Goal: Information Seeking & Learning: Learn about a topic

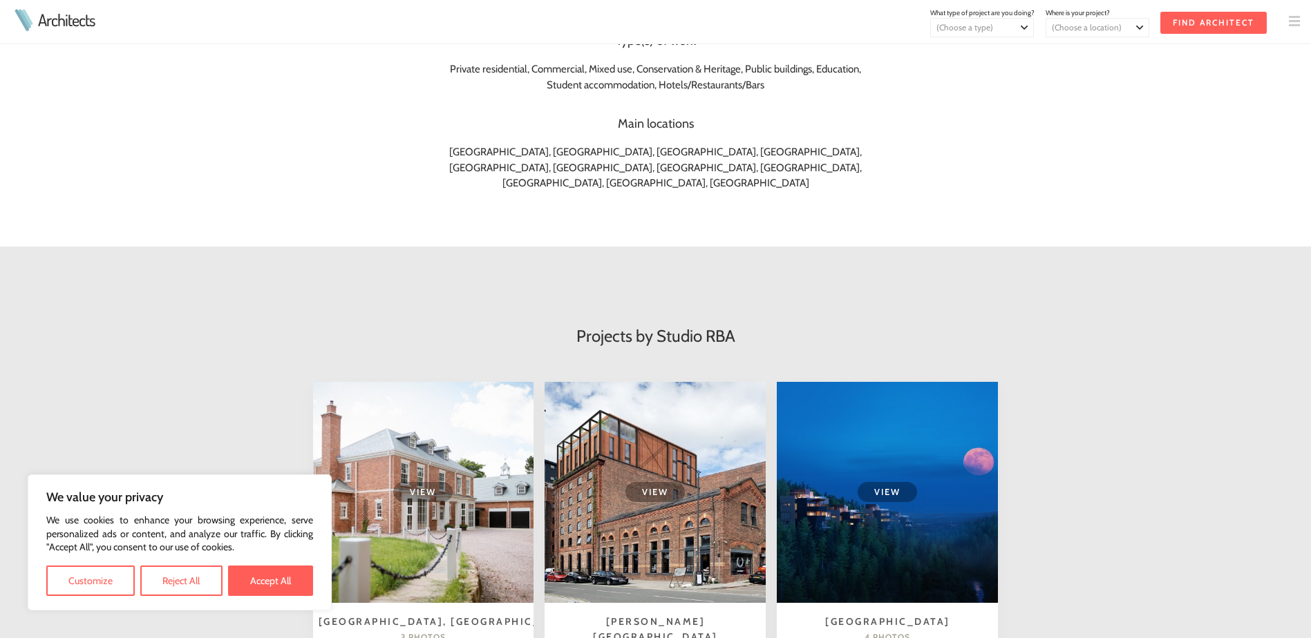
scroll to position [621, 0]
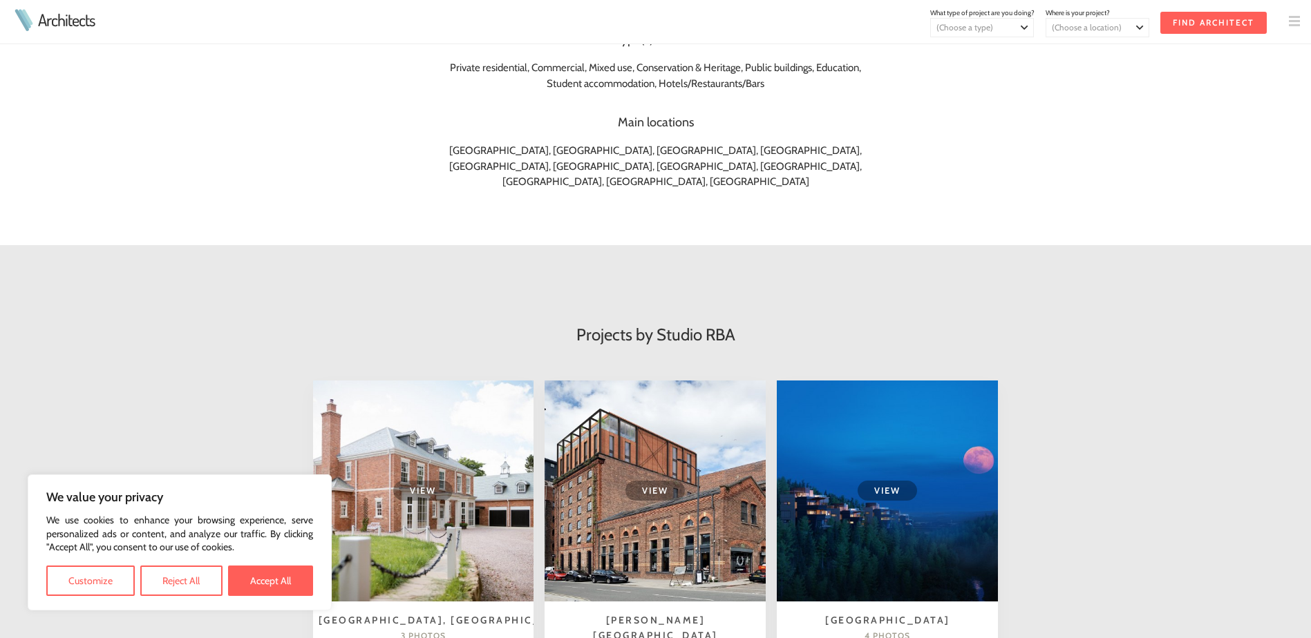
click at [652, 481] on span "View" at bounding box center [654, 491] width 59 height 20
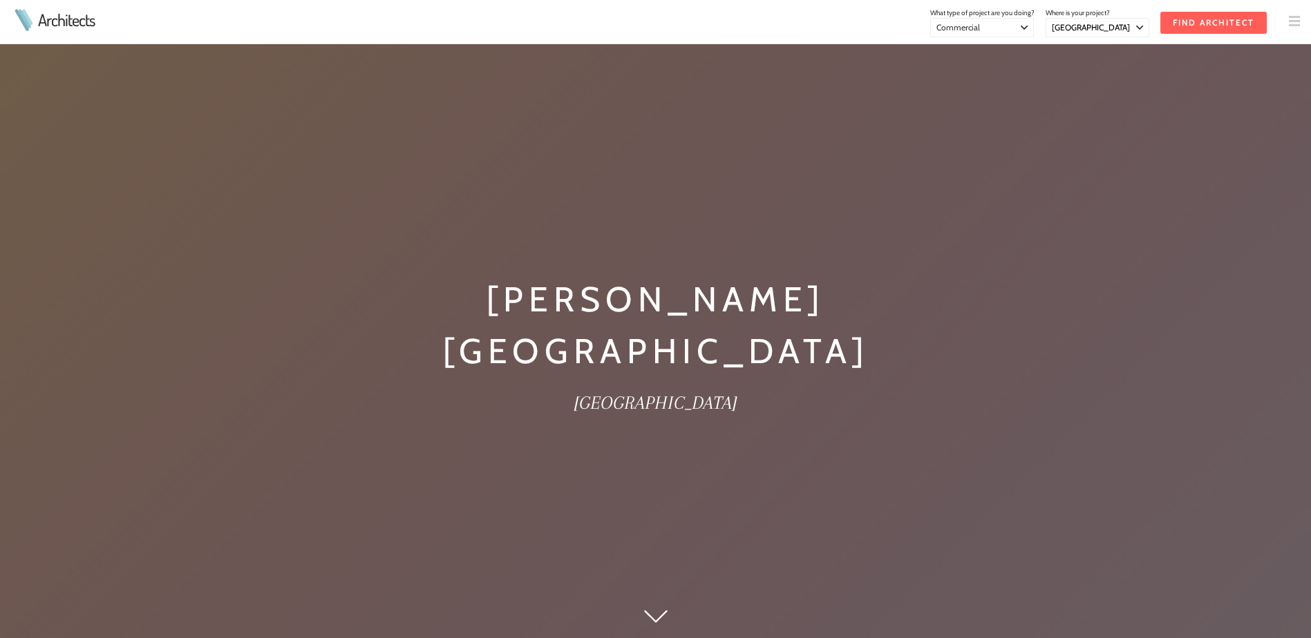
select select "[GEOGRAPHIC_DATA]"
select select "Commercial"
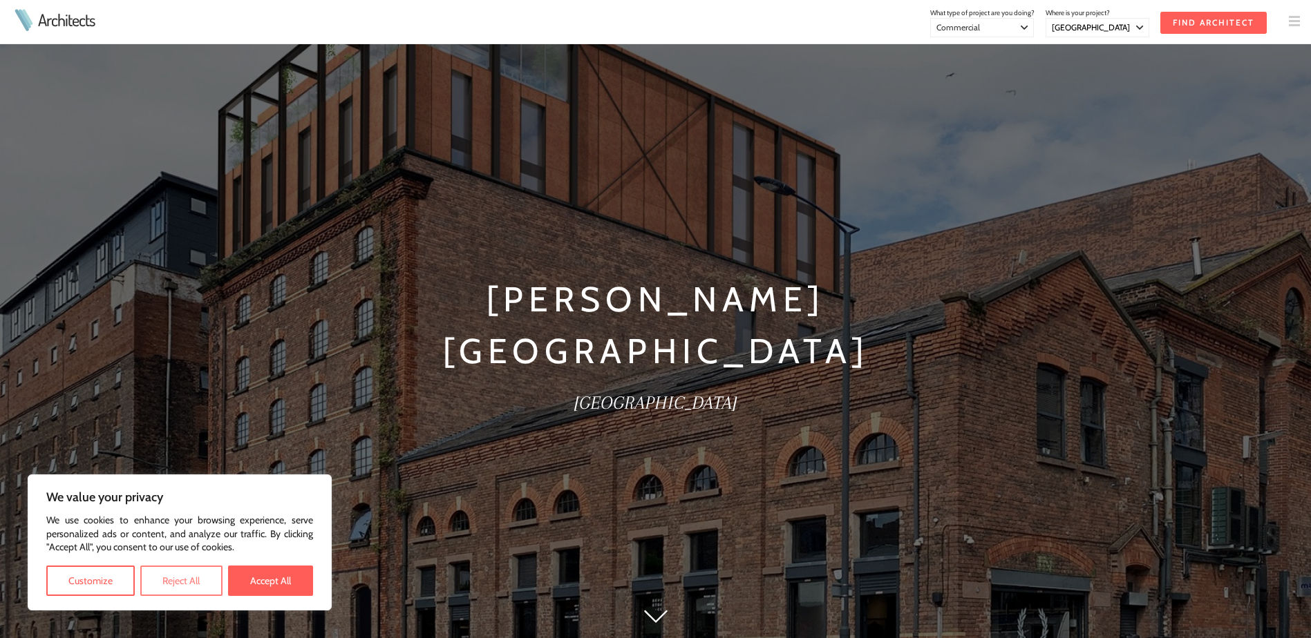
click at [193, 578] on button "Reject All" at bounding box center [181, 581] width 82 height 30
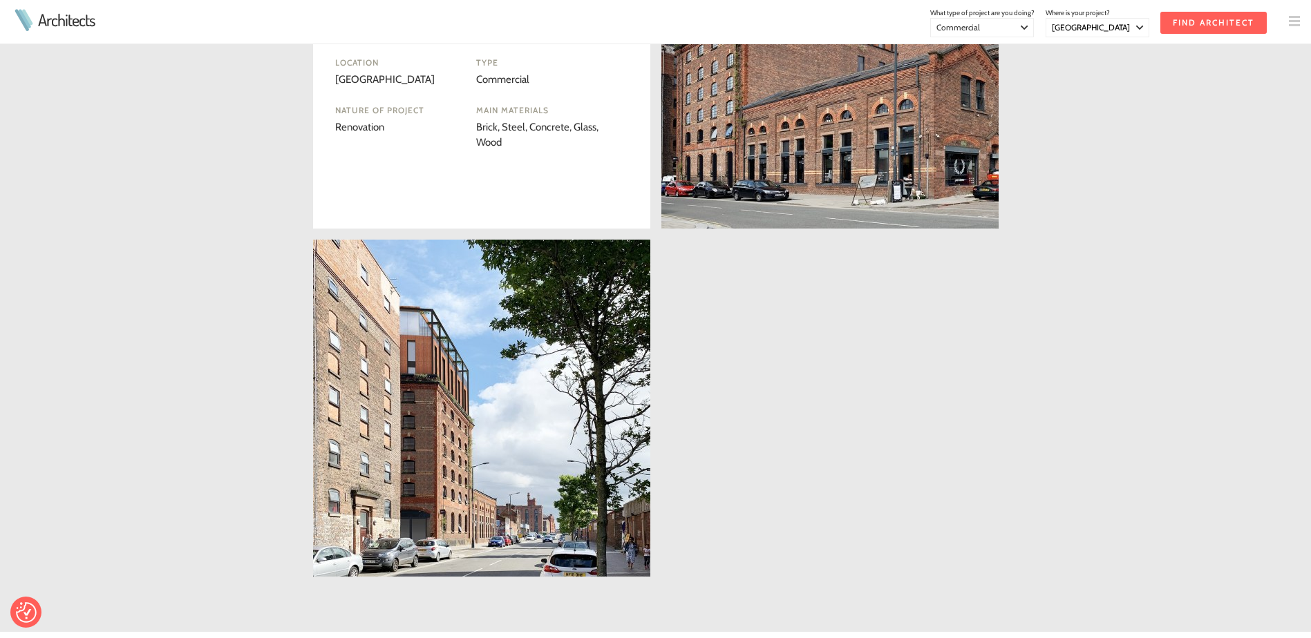
scroll to position [759, 0]
